Goal: Information Seeking & Learning: Learn about a topic

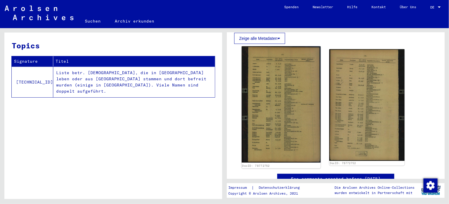
click at [268, 56] on img at bounding box center [281, 104] width 79 height 116
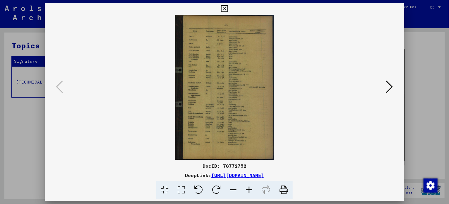
scroll to position [204, 0]
click at [246, 189] on icon at bounding box center [249, 190] width 16 height 18
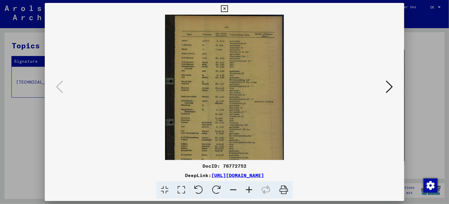
click at [246, 189] on icon at bounding box center [249, 190] width 16 height 18
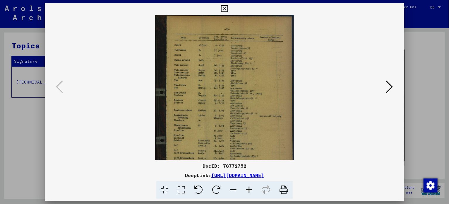
click at [246, 189] on icon at bounding box center [249, 190] width 16 height 18
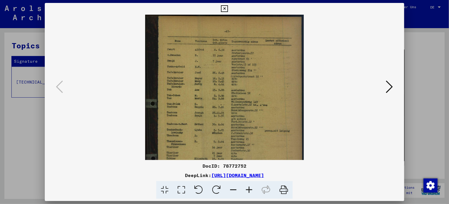
click at [246, 189] on icon at bounding box center [249, 190] width 16 height 18
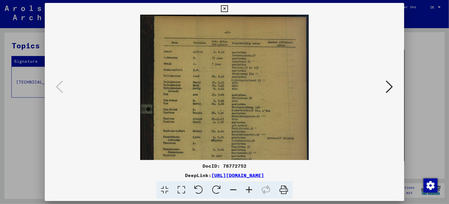
click at [246, 189] on icon at bounding box center [249, 190] width 16 height 18
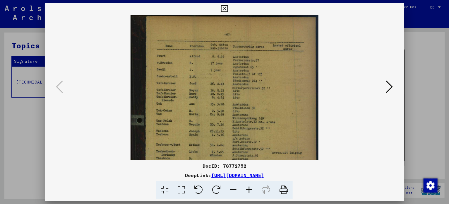
click at [246, 189] on icon at bounding box center [249, 190] width 16 height 18
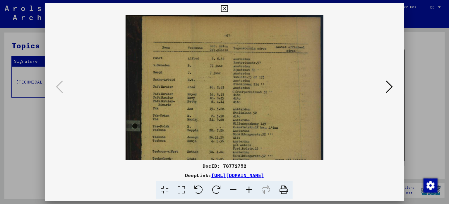
click at [246, 189] on icon at bounding box center [249, 190] width 16 height 18
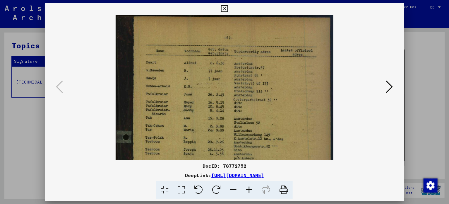
click at [246, 189] on icon at bounding box center [249, 190] width 16 height 18
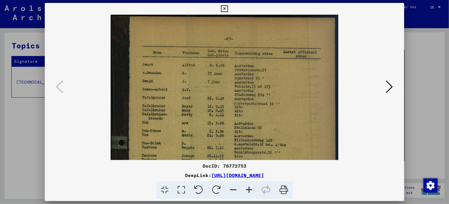
click at [246, 189] on icon at bounding box center [249, 190] width 16 height 18
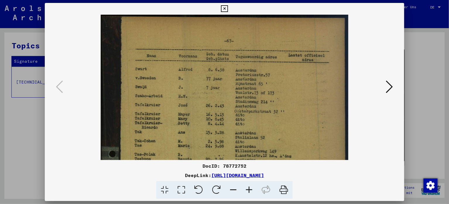
click at [246, 189] on icon at bounding box center [249, 190] width 16 height 18
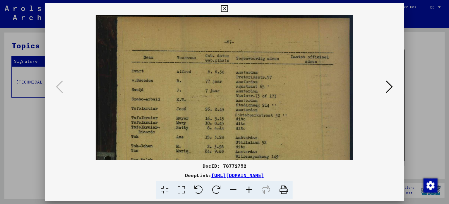
click at [246, 189] on icon at bounding box center [249, 190] width 16 height 18
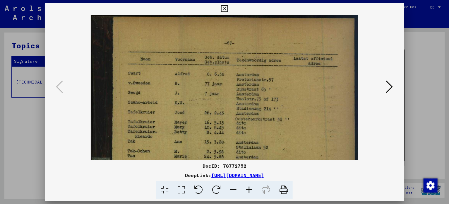
click at [246, 189] on icon at bounding box center [249, 190] width 16 height 18
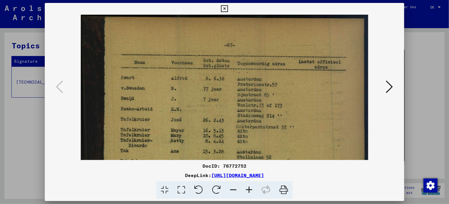
click at [246, 189] on icon at bounding box center [249, 190] width 16 height 18
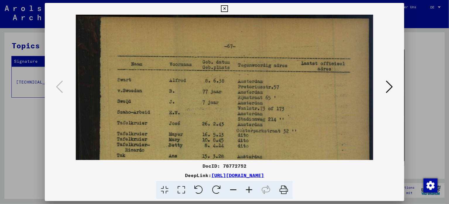
click at [246, 189] on icon at bounding box center [249, 190] width 16 height 18
click at [246, 188] on icon at bounding box center [249, 190] width 16 height 18
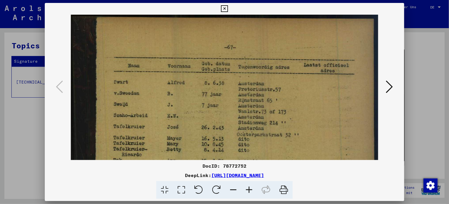
click at [246, 188] on icon at bounding box center [249, 190] width 16 height 18
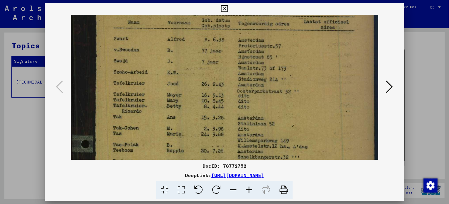
drag, startPoint x: 237, startPoint y: 141, endPoint x: 237, endPoint y: 58, distance: 83.4
click at [237, 72] on img at bounding box center [224, 197] width 307 height 452
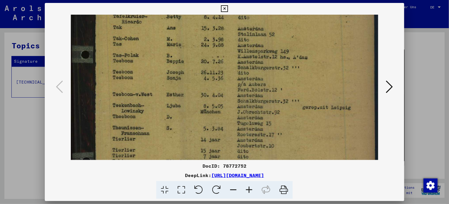
drag, startPoint x: 237, startPoint y: 108, endPoint x: 231, endPoint y: 45, distance: 63.5
click at [231, 45] on img at bounding box center [224, 108] width 307 height 452
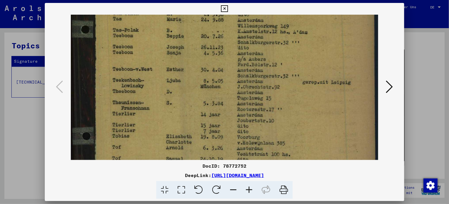
drag, startPoint x: 232, startPoint y: 89, endPoint x: 232, endPoint y: 65, distance: 24.0
click at [232, 65] on img at bounding box center [224, 83] width 307 height 452
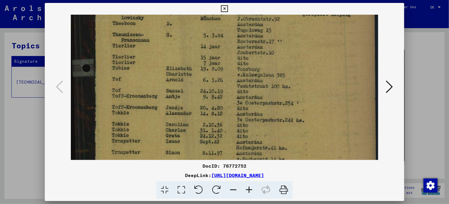
drag, startPoint x: 215, startPoint y: 111, endPoint x: 223, endPoint y: 43, distance: 68.1
click at [223, 43] on img at bounding box center [224, 15] width 307 height 452
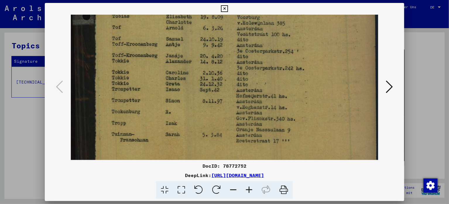
scroll to position [286, 0]
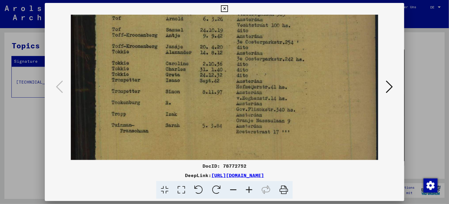
drag, startPoint x: 226, startPoint y: 95, endPoint x: 228, endPoint y: 35, distance: 60.6
click at [388, 87] on icon at bounding box center [389, 87] width 7 height 14
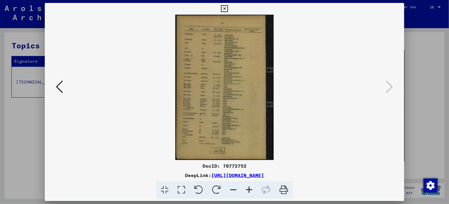
click at [247, 190] on icon at bounding box center [249, 190] width 16 height 18
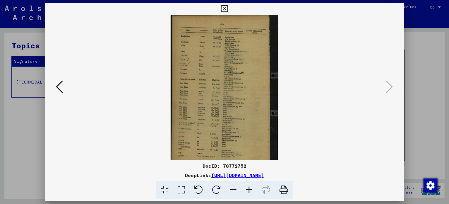
click at [247, 190] on icon at bounding box center [249, 190] width 16 height 18
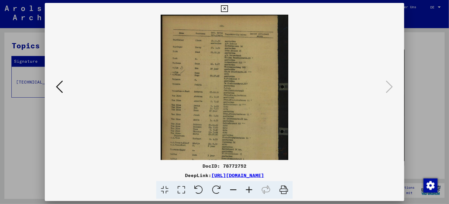
click at [247, 190] on icon at bounding box center [249, 190] width 16 height 18
click at [246, 190] on icon at bounding box center [249, 190] width 16 height 18
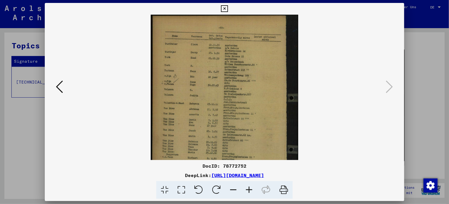
click at [246, 190] on icon at bounding box center [249, 190] width 16 height 18
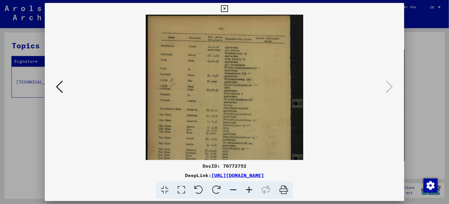
click at [246, 190] on icon at bounding box center [249, 190] width 16 height 18
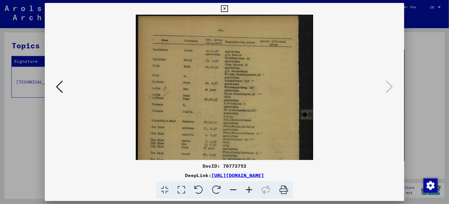
click at [246, 190] on icon at bounding box center [249, 190] width 16 height 18
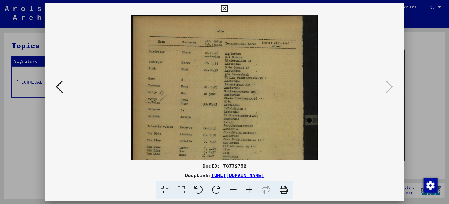
click at [245, 190] on icon at bounding box center [249, 190] width 16 height 18
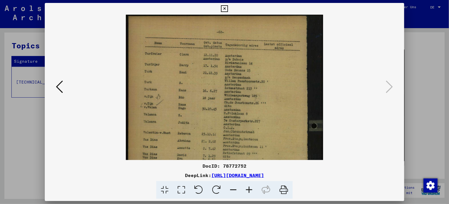
click at [245, 190] on icon at bounding box center [249, 190] width 16 height 18
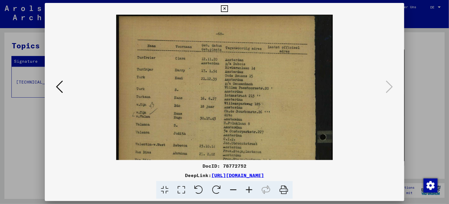
click at [245, 190] on icon at bounding box center [249, 190] width 16 height 18
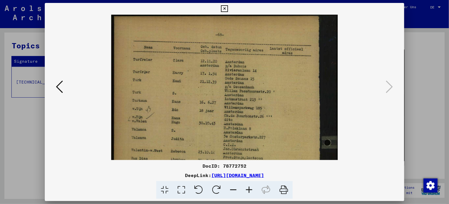
click at [245, 190] on icon at bounding box center [249, 190] width 16 height 18
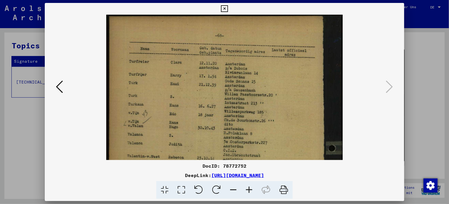
click at [245, 190] on icon at bounding box center [249, 190] width 16 height 18
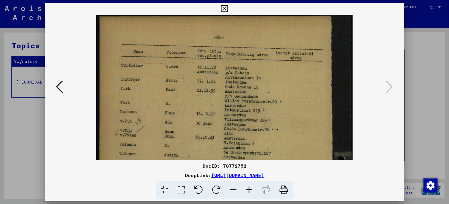
click at [244, 190] on icon at bounding box center [249, 190] width 16 height 18
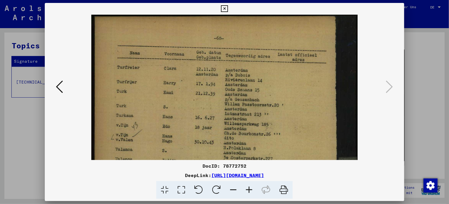
click at [244, 190] on icon at bounding box center [249, 190] width 16 height 18
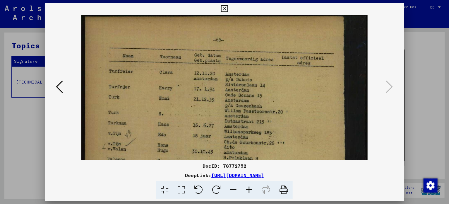
click at [242, 191] on icon at bounding box center [249, 190] width 16 height 18
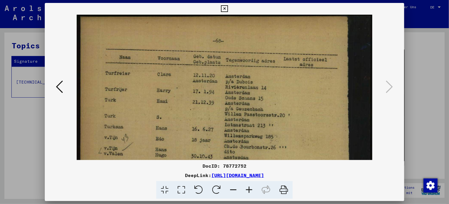
click at [241, 192] on icon at bounding box center [249, 190] width 16 height 18
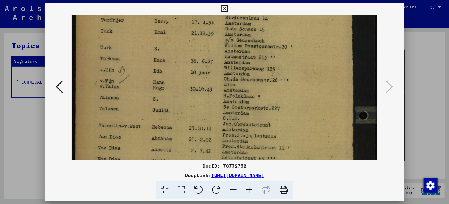
drag, startPoint x: 234, startPoint y: 135, endPoint x: 231, endPoint y: 38, distance: 96.9
click at [231, 38] on img at bounding box center [225, 169] width 306 height 452
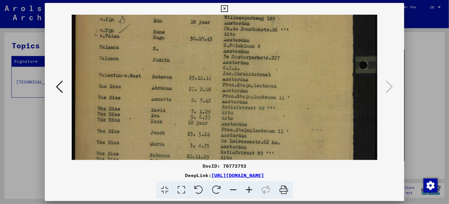
scroll to position [122, 0]
drag, startPoint x: 207, startPoint y: 100, endPoint x: 207, endPoint y: 75, distance: 25.2
click at [207, 75] on img at bounding box center [225, 118] width 306 height 452
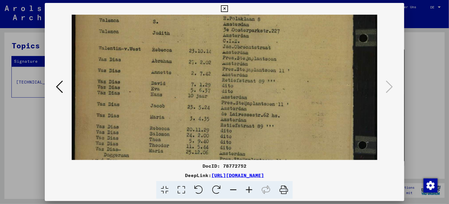
drag, startPoint x: 180, startPoint y: 97, endPoint x: 180, endPoint y: 72, distance: 25.4
click at [180, 72] on img at bounding box center [225, 92] width 306 height 452
click at [171, 133] on img at bounding box center [225, 91] width 306 height 452
click at [169, 149] on img at bounding box center [225, 91] width 306 height 452
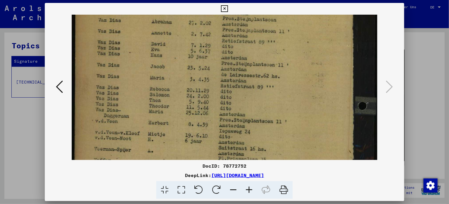
scroll to position [189, 0]
drag, startPoint x: 311, startPoint y: 119, endPoint x: 307, endPoint y: 80, distance: 39.4
click at [307, 80] on img at bounding box center [225, 52] width 306 height 452
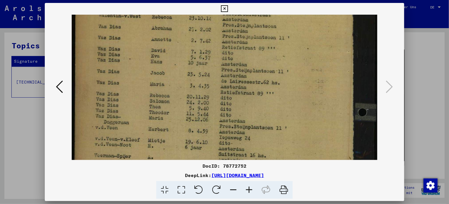
scroll to position [180, 0]
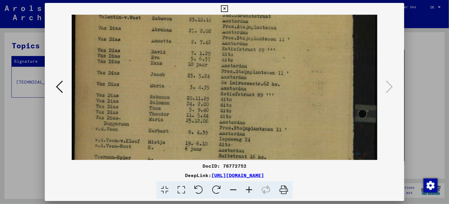
drag, startPoint x: 293, startPoint y: 85, endPoint x: 293, endPoint y: 94, distance: 8.5
click at [293, 94] on img at bounding box center [225, 60] width 306 height 452
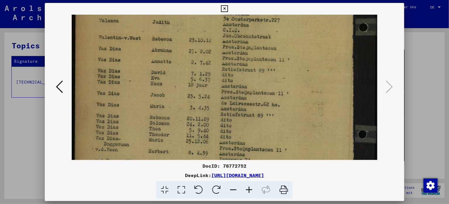
scroll to position [159, 0]
drag, startPoint x: 295, startPoint y: 85, endPoint x: 297, endPoint y: 107, distance: 22.3
click at [297, 107] on img at bounding box center [225, 82] width 306 height 452
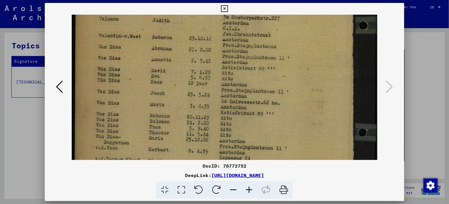
scroll to position [162, 0]
drag, startPoint x: 168, startPoint y: 103, endPoint x: 168, endPoint y: 100, distance: 3.5
click at [168, 100] on img at bounding box center [225, 78] width 306 height 452
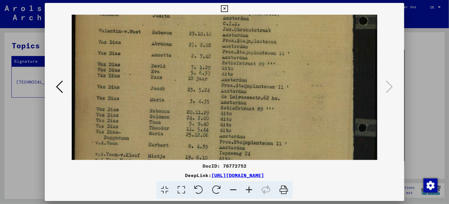
scroll to position [171, 0]
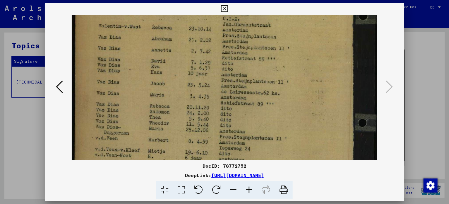
drag, startPoint x: 172, startPoint y: 102, endPoint x: 173, endPoint y: 94, distance: 8.6
click at [173, 94] on img at bounding box center [225, 70] width 306 height 452
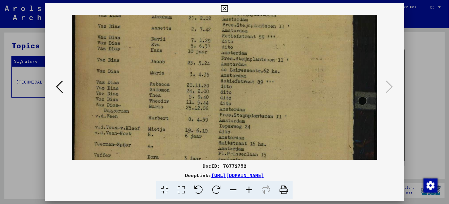
drag, startPoint x: 174, startPoint y: 101, endPoint x: 178, endPoint y: 82, distance: 19.7
click at [175, 79] on img at bounding box center [225, 48] width 306 height 452
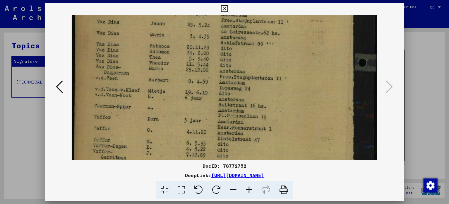
scroll to position [232, 0]
drag, startPoint x: 185, startPoint y: 104, endPoint x: 188, endPoint y: 68, distance: 37.0
click at [188, 68] on img at bounding box center [225, 9] width 306 height 452
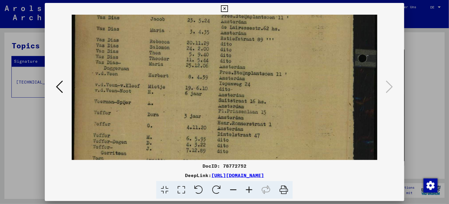
scroll to position [236, 0]
drag, startPoint x: 191, startPoint y: 86, endPoint x: 191, endPoint y: 82, distance: 3.5
click at [191, 82] on img at bounding box center [225, 5] width 306 height 452
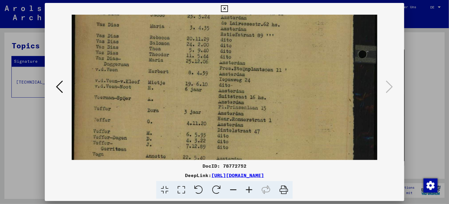
scroll to position [240, 0]
drag, startPoint x: 205, startPoint y: 85, endPoint x: 205, endPoint y: 81, distance: 3.8
click at [205, 81] on img at bounding box center [225, 1] width 306 height 452
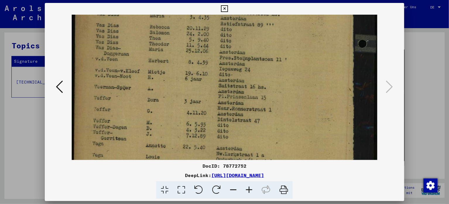
scroll to position [250, 0]
drag, startPoint x: 172, startPoint y: 99, endPoint x: 174, endPoint y: 88, distance: 11.3
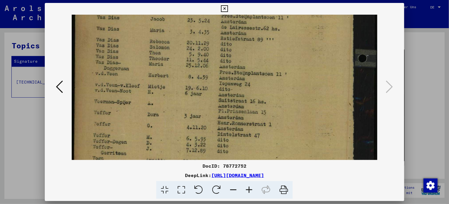
drag, startPoint x: 183, startPoint y: 69, endPoint x: 194, endPoint y: 82, distance: 16.7
click at [194, 82] on img at bounding box center [225, 5] width 306 height 452
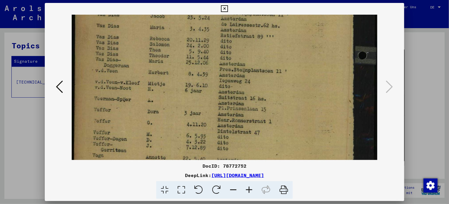
click at [62, 87] on icon at bounding box center [59, 87] width 7 height 14
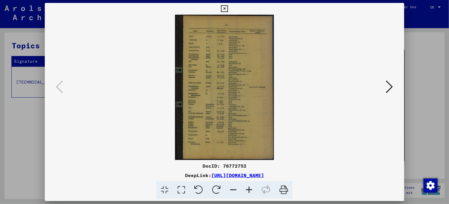
click at [227, 7] on icon at bounding box center [224, 8] width 7 height 7
